Goal: Task Accomplishment & Management: Use online tool/utility

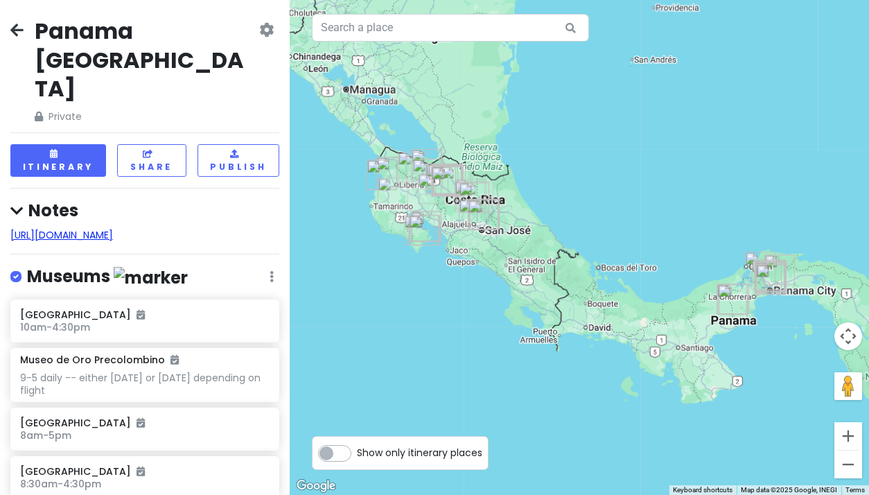
click at [101, 228] on link "[URL][DOMAIN_NAME]" at bounding box center [61, 235] width 103 height 14
click at [155, 215] on div "[GEOGRAPHIC_DATA] [GEOGRAPHIC_DATA] Private Change Dates Make a Copy Delete Tri…" at bounding box center [145, 247] width 290 height 495
click at [71, 200] on h4 "Notes" at bounding box center [144, 210] width 269 height 21
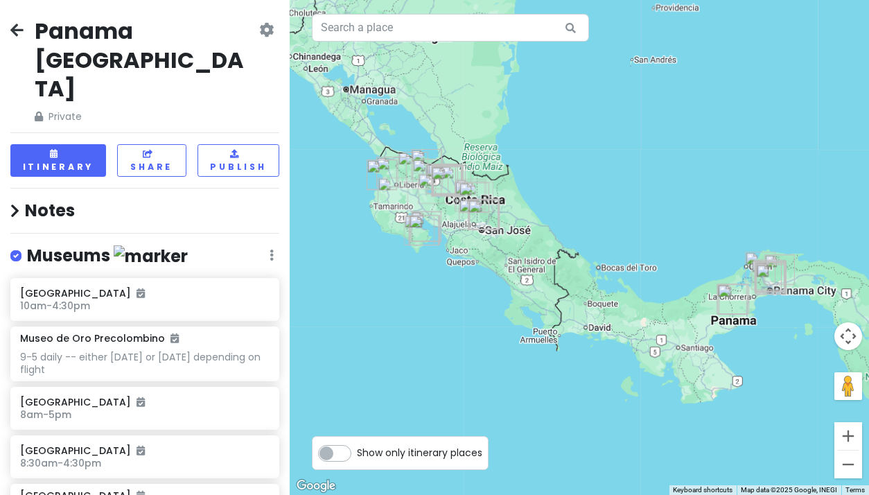
click at [71, 200] on h4 "Notes" at bounding box center [144, 210] width 269 height 21
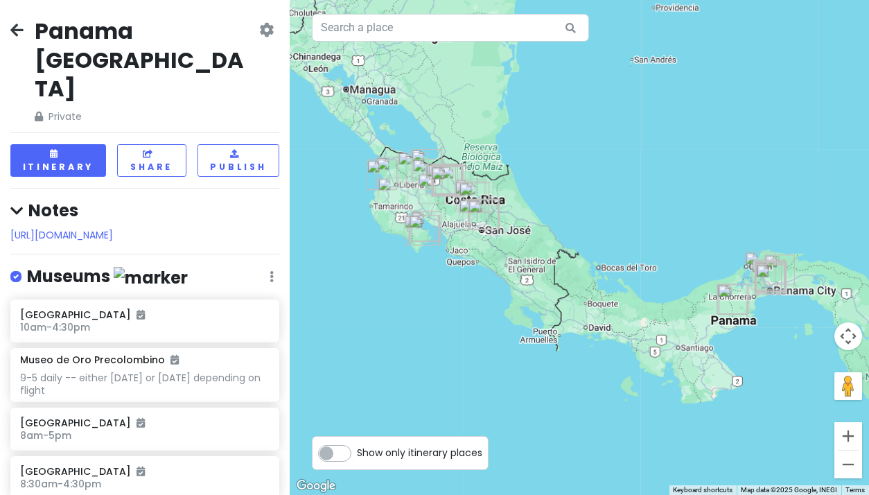
click at [221, 218] on div "[GEOGRAPHIC_DATA] [GEOGRAPHIC_DATA] Private Change Dates Make a Copy Delete Tri…" at bounding box center [145, 247] width 290 height 495
click at [270, 227] on div "[URL][DOMAIN_NAME]" at bounding box center [144, 234] width 269 height 15
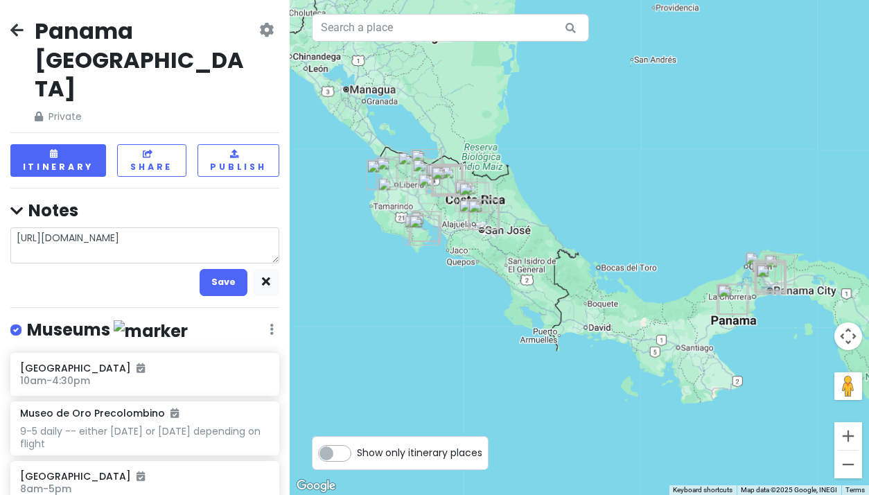
click at [33, 227] on textarea "[URL][DOMAIN_NAME]" at bounding box center [144, 245] width 269 height 36
type textarea "x"
type textarea "[URL][DOMAIN_NAME]"
type textarea "x"
type textarea "[URL][DOMAIN_NAME]"
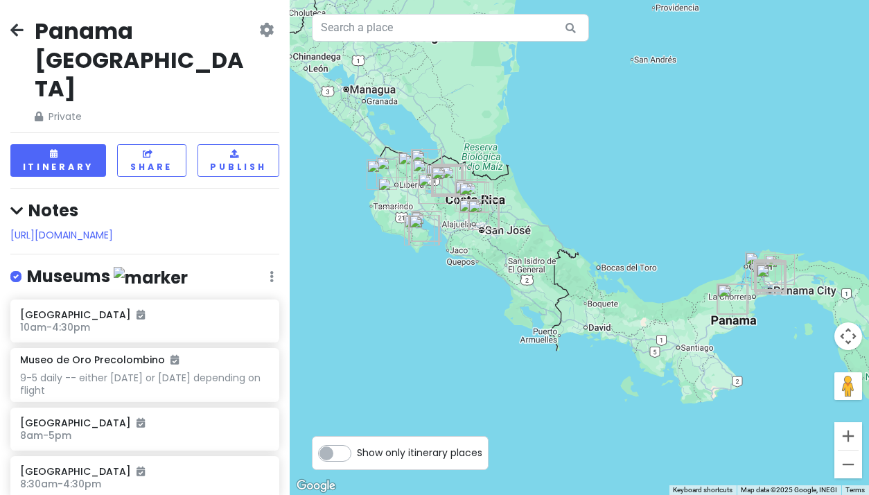
click at [85, 218] on div "[GEOGRAPHIC_DATA] [GEOGRAPHIC_DATA] Private Change Dates Make a Copy Delete Tri…" at bounding box center [145, 247] width 290 height 495
click at [269, 212] on div "[GEOGRAPHIC_DATA] [GEOGRAPHIC_DATA] Private Change Dates Make a Copy Delete Tri…" at bounding box center [145, 247] width 290 height 495
click at [267, 227] on div "[URL][DOMAIN_NAME]" at bounding box center [144, 234] width 269 height 15
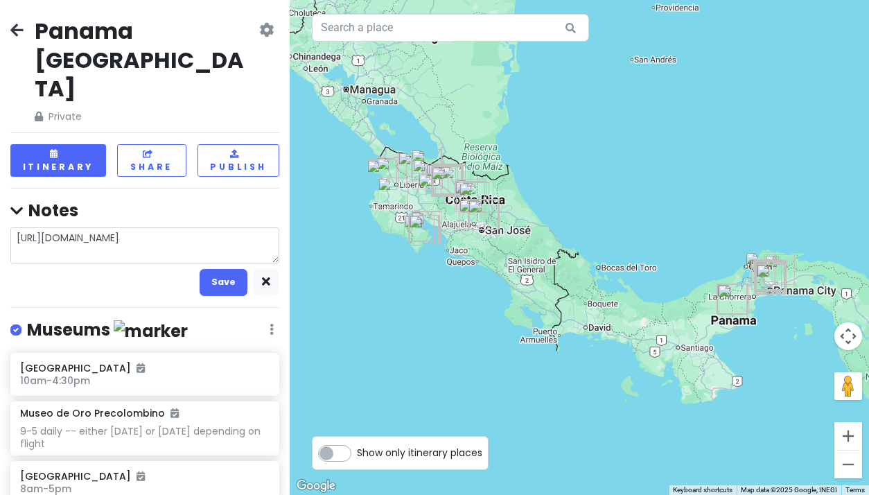
click at [42, 227] on textarea "[URL][DOMAIN_NAME]" at bounding box center [144, 245] width 269 height 36
click at [20, 227] on textarea "[URL][DOMAIN_NAME]" at bounding box center [144, 245] width 269 height 36
type textarea "x"
type textarea "[URL][DOMAIN_NAME]"
type textarea "x"
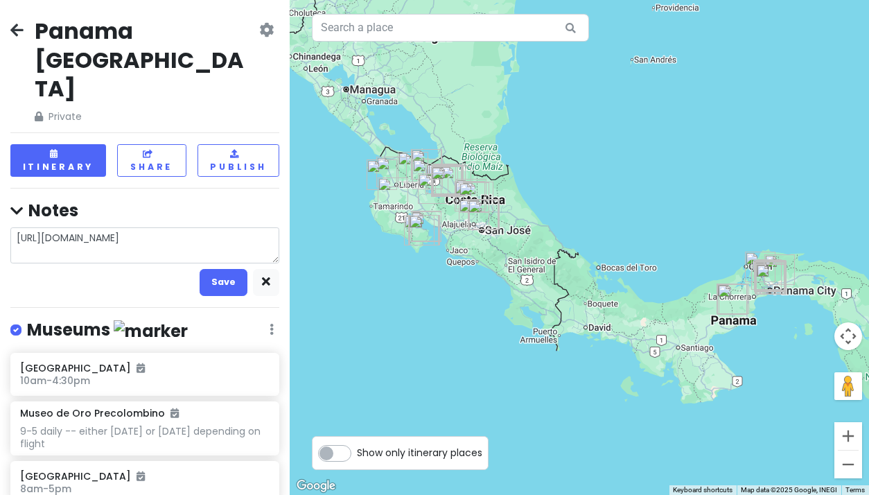
type textarea "[URL][DOMAIN_NAME] Panama Geisha roasted whole beans or ground 3.5 oz is $65 (7…"
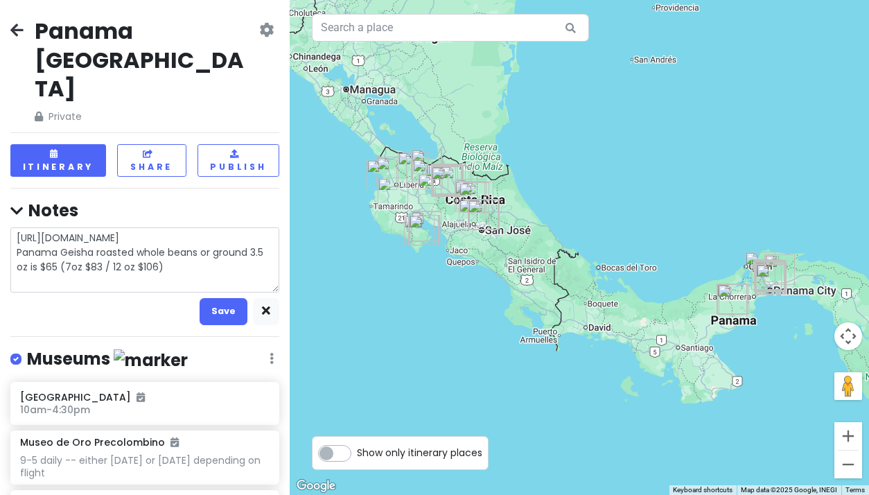
click at [171, 240] on textarea "[URL][DOMAIN_NAME] Panama Geisha roasted whole beans or ground 3.5 oz is $65 (7…" at bounding box center [144, 259] width 269 height 65
type textarea "x"
type textarea "[URL][DOMAIN_NAME] Panama Geisha roasted whole beans or ground 3.5 oz is $65 (7…"
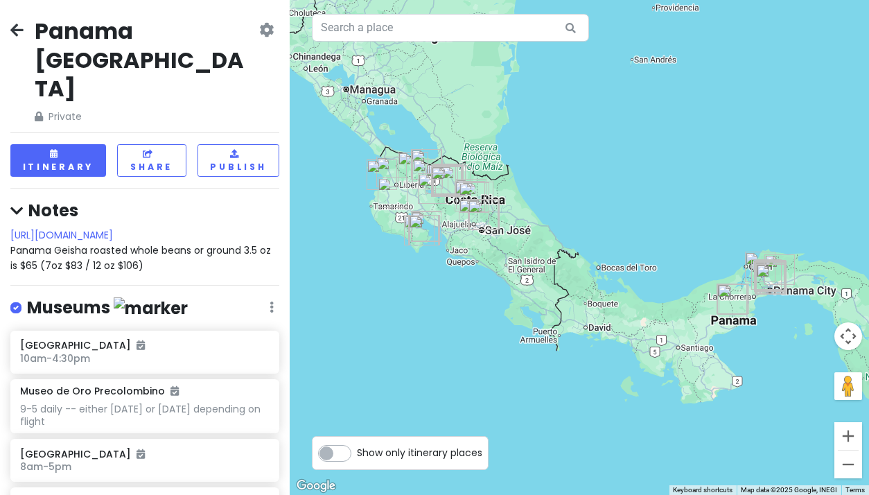
click at [168, 237] on div "[URL][DOMAIN_NAME] Panama Geisha roasted whole beans or ground 3.5 oz is $65 (7…" at bounding box center [144, 250] width 269 height 46
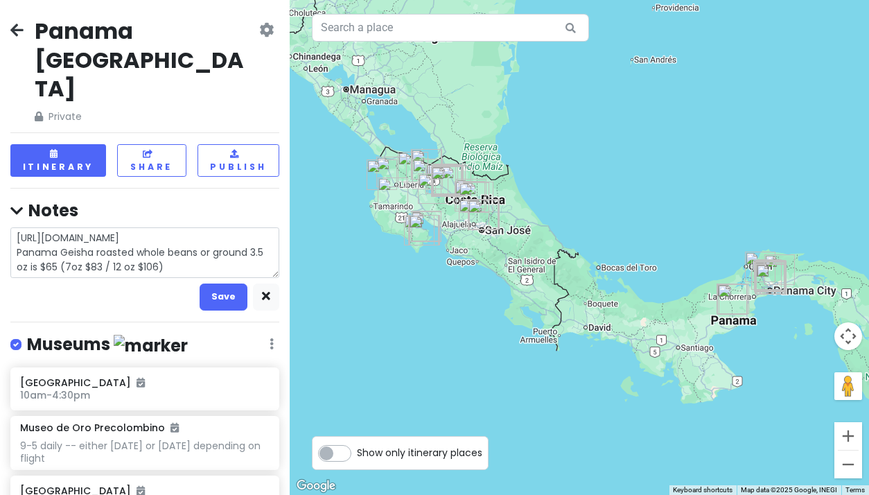
click at [167, 239] on textarea "[URL][DOMAIN_NAME] Panama Geisha roasted whole beans or ground 3.5 oz is $65 (7…" at bounding box center [144, 252] width 269 height 51
type textarea "x"
type textarea "[URL][DOMAIN_NAME] Panama Geisha roasted whole beans or ground 3.5 oz is $65 (7…"
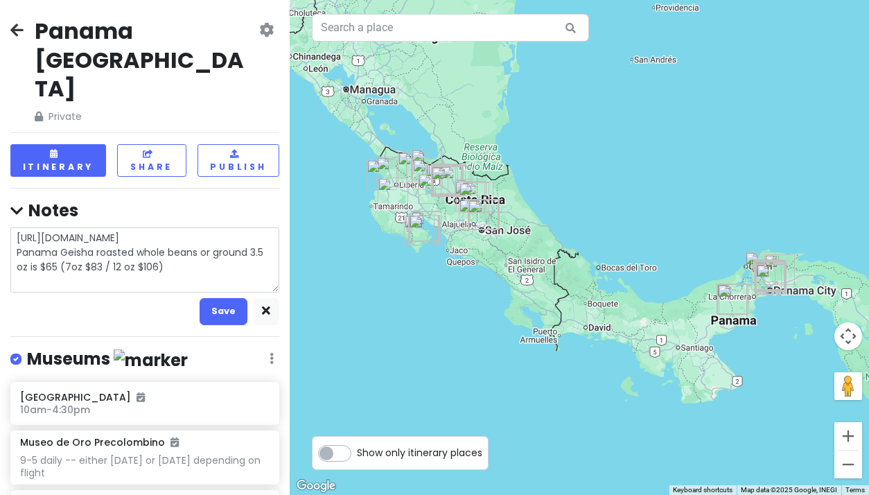
type textarea "x"
type textarea "[URL][DOMAIN_NAME] Panama Geisha roasted whole beans or ground 3.5 oz is $65 (7…"
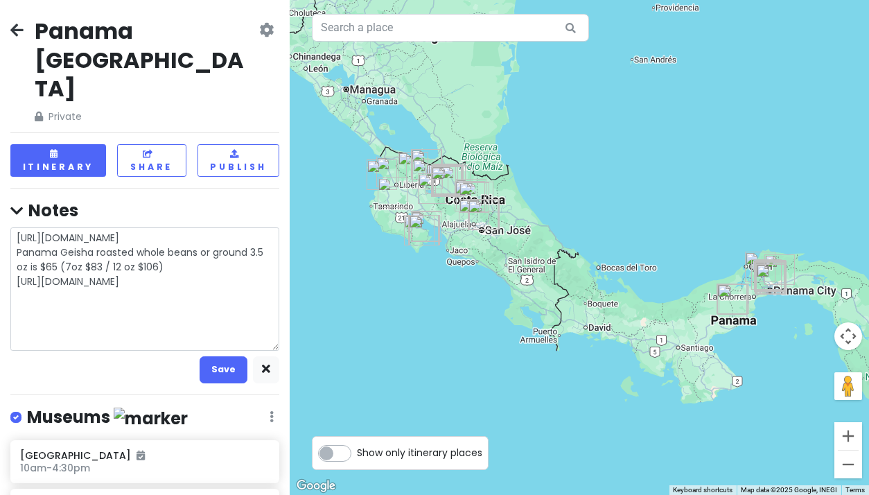
drag, startPoint x: 117, startPoint y: 308, endPoint x: 43, endPoint y: 263, distance: 86.8
click at [43, 265] on textarea "[URL][DOMAIN_NAME] Panama Geisha roasted whole beans or ground 3.5 oz is $65 (7…" at bounding box center [144, 288] width 269 height 123
type textarea "x"
type textarea "[URL][DOMAIN_NAME] Panama Geisha roasted whole beans or ground 3.5 oz is $65 (7…"
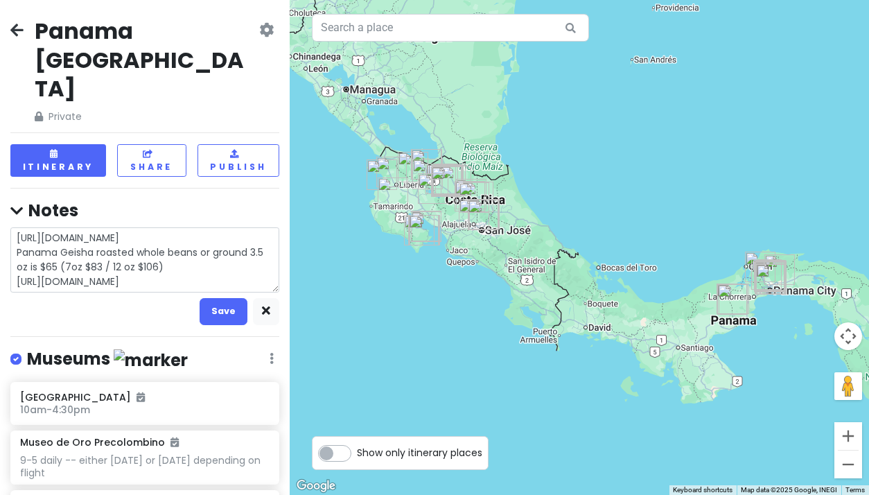
drag, startPoint x: 17, startPoint y: 251, endPoint x: 294, endPoint y: 253, distance: 277.3
click at [294, 253] on div "Panama [GEOGRAPHIC_DATA] Private Change Dates Make a Copy Delete Trip Give Feed…" at bounding box center [434, 247] width 869 height 495
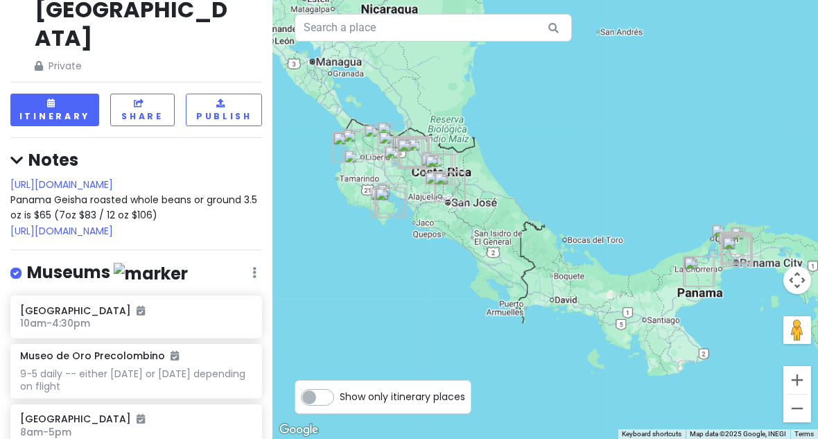
scroll to position [44, 0]
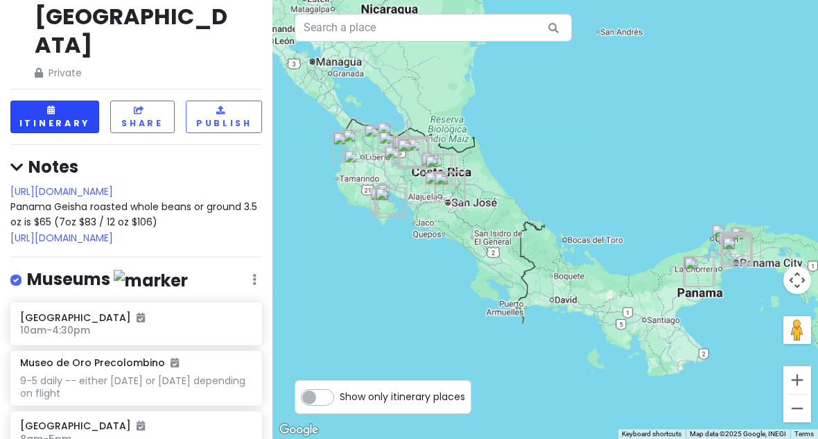
click at [72, 101] on button "Itinerary" at bounding box center [54, 117] width 89 height 33
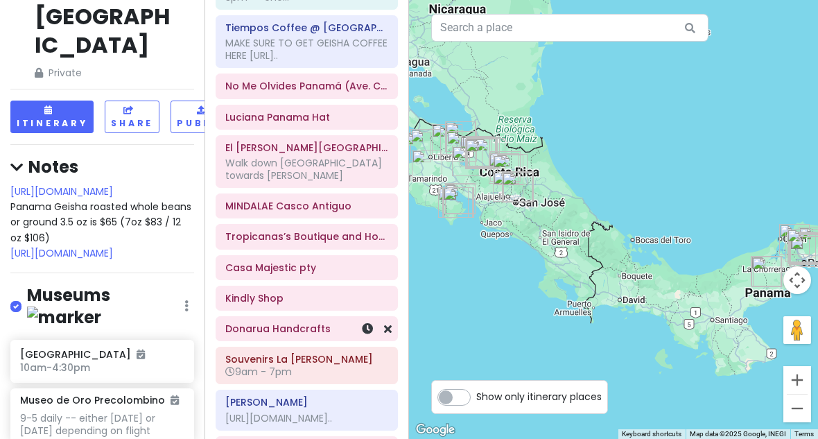
scroll to position [275, 0]
